Goal: Information Seeking & Learning: Learn about a topic

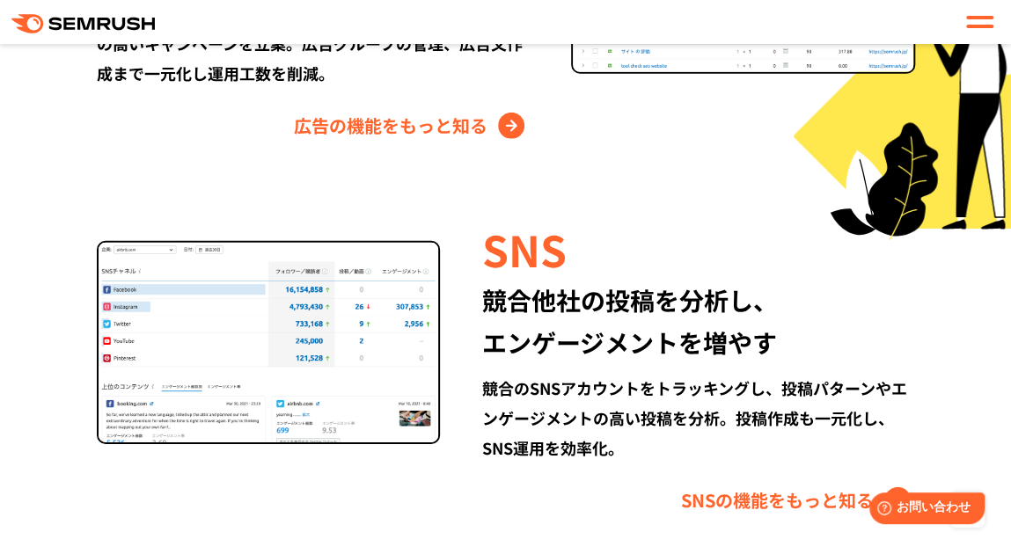
scroll to position [2375, 0]
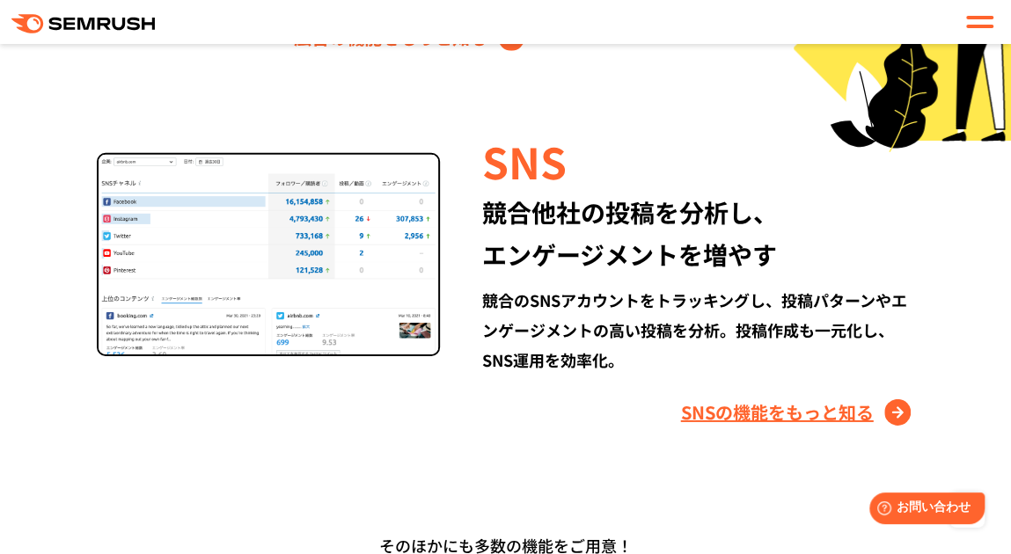
click at [766, 398] on link "SNSの機能をもっと知る" at bounding box center [798, 412] width 234 height 28
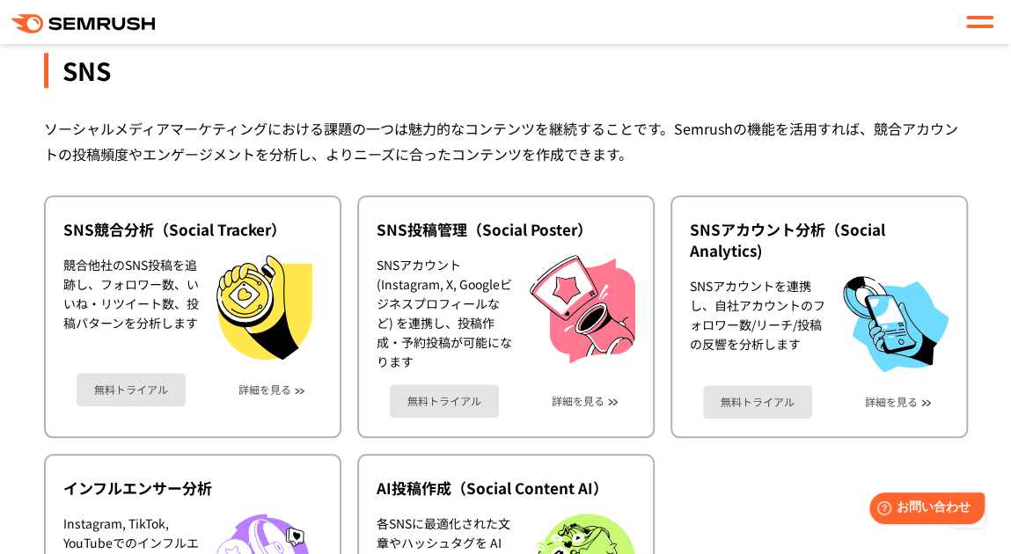
scroll to position [3770, 0]
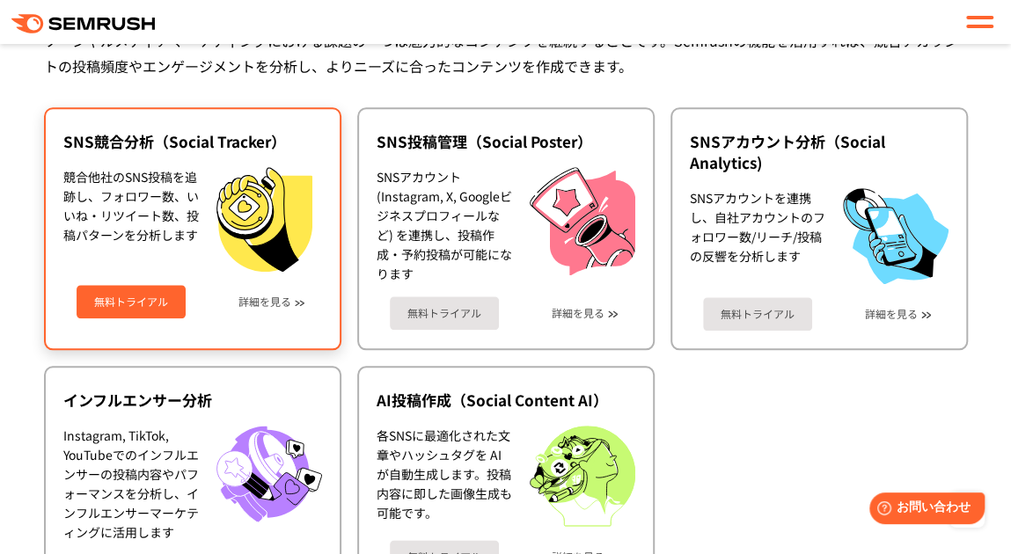
click at [144, 318] on link "無料トライアル" at bounding box center [131, 301] width 109 height 33
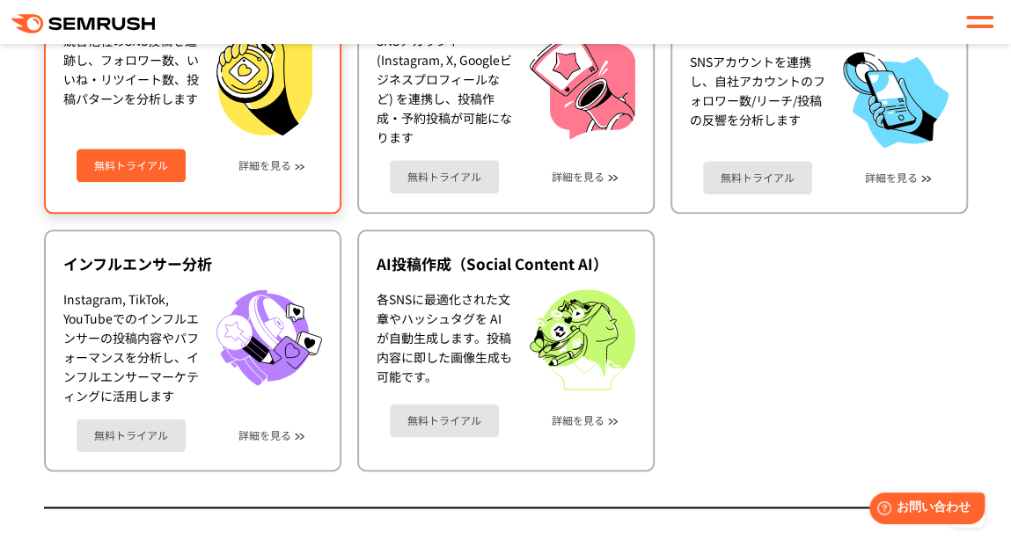
scroll to position [3946, 0]
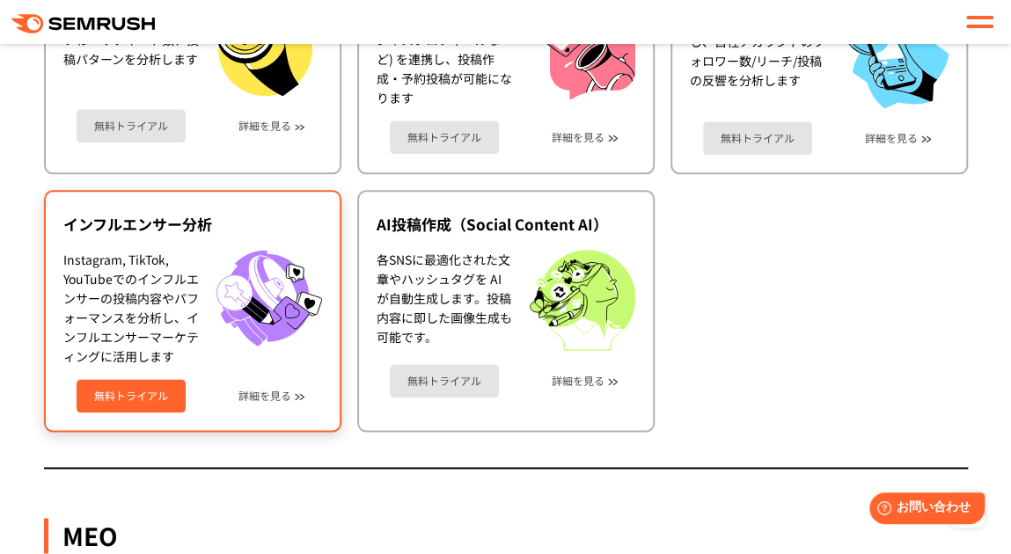
click at [135, 412] on link "無料トライアル" at bounding box center [131, 395] width 109 height 33
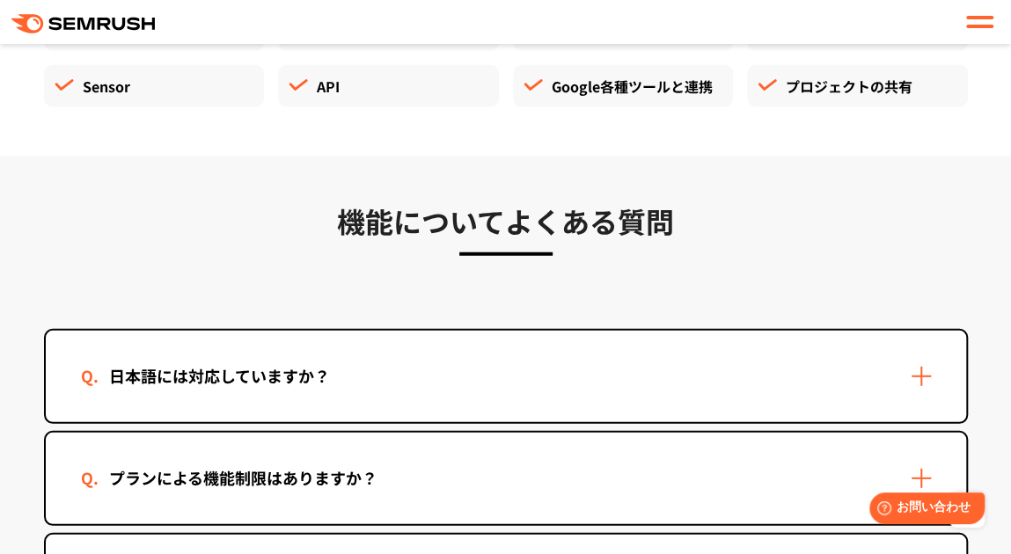
scroll to position [5177, 0]
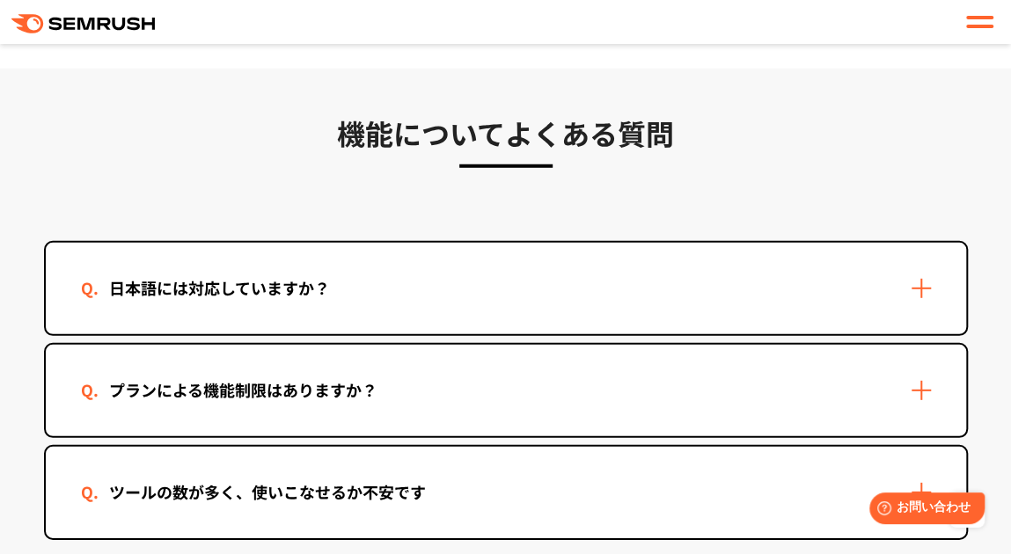
click at [625, 321] on div "日本語には対応していますか？" at bounding box center [506, 288] width 920 height 91
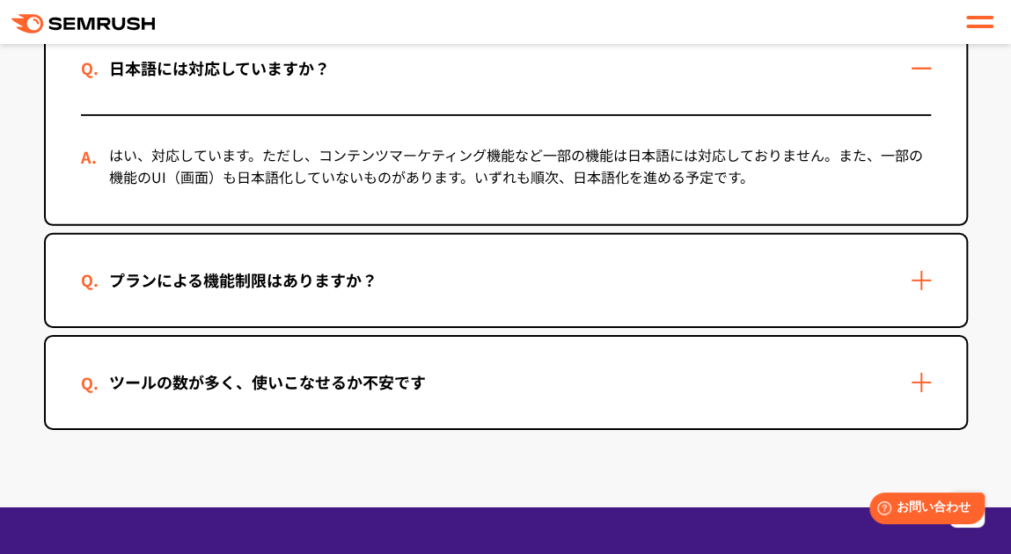
scroll to position [5441, 0]
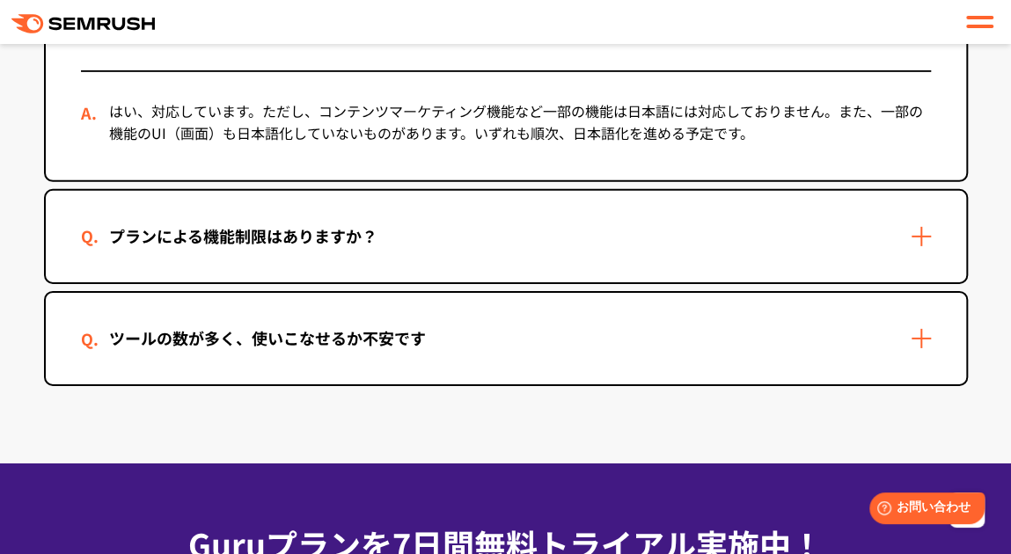
click at [415, 254] on div "プランによる機能制限はありますか？" at bounding box center [506, 236] width 920 height 91
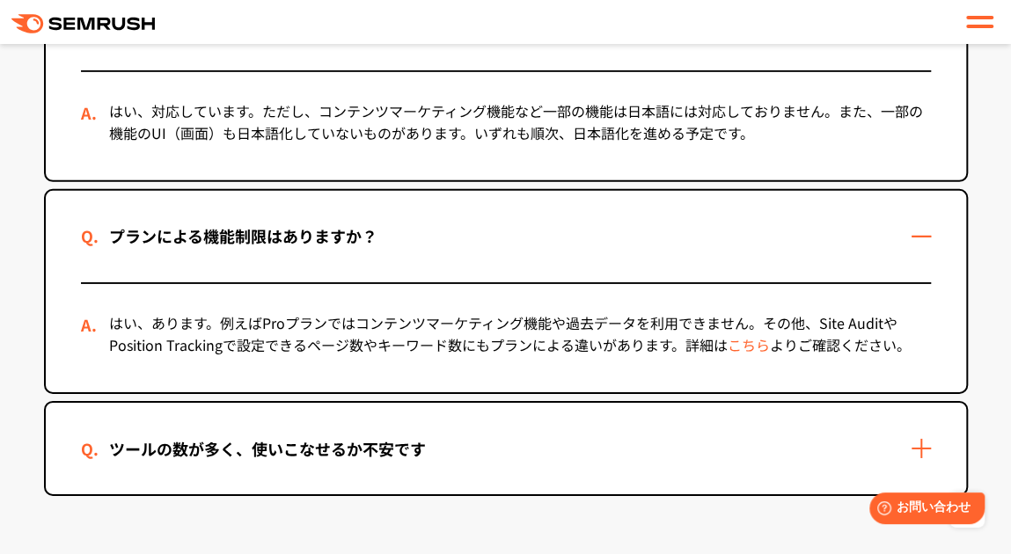
click at [744, 355] on link "こちら" at bounding box center [748, 344] width 42 height 21
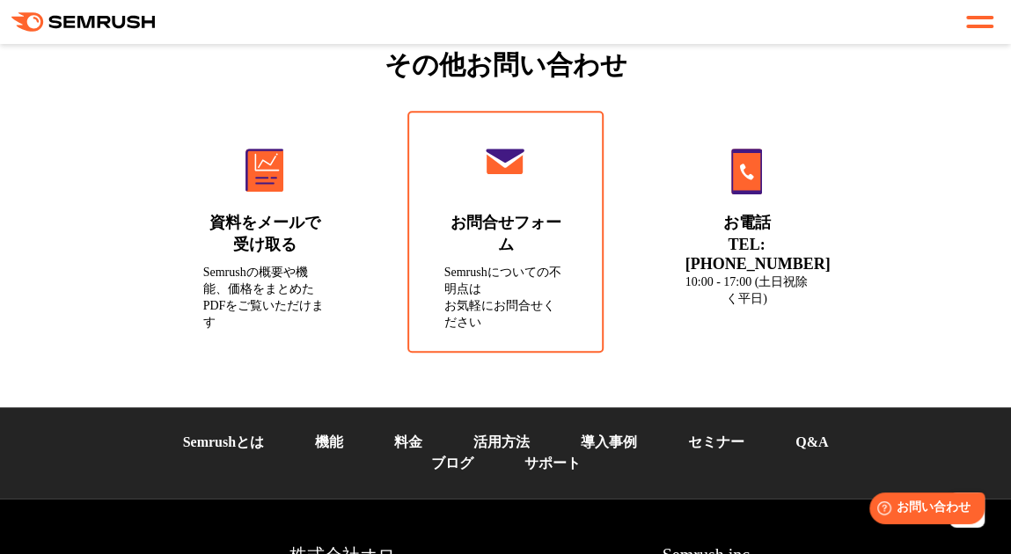
scroll to position [6684, 0]
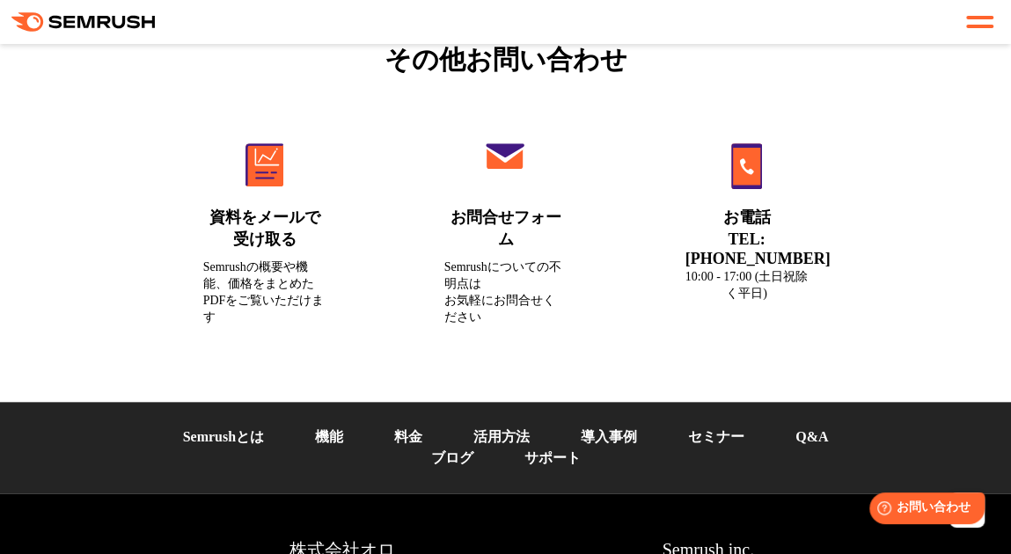
click at [225, 429] on link "Semrushとは" at bounding box center [223, 436] width 81 height 15
